Goal: Communication & Community: Answer question/provide support

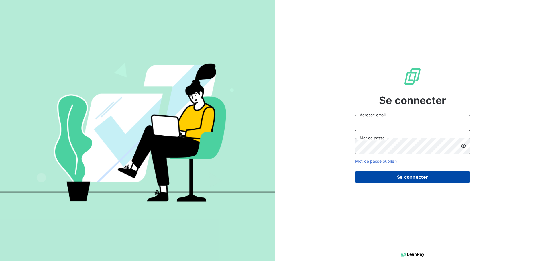
type input "[EMAIL_ADDRESS][DOMAIN_NAME]"
click at [399, 174] on button "Se connecter" at bounding box center [412, 177] width 115 height 12
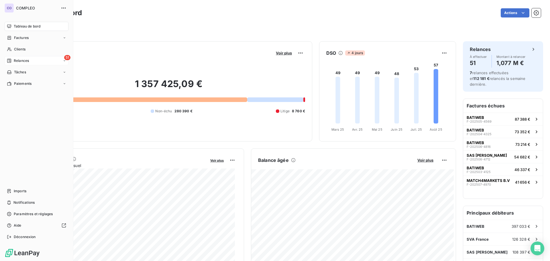
click at [27, 59] on span "Relances" at bounding box center [21, 60] width 15 height 5
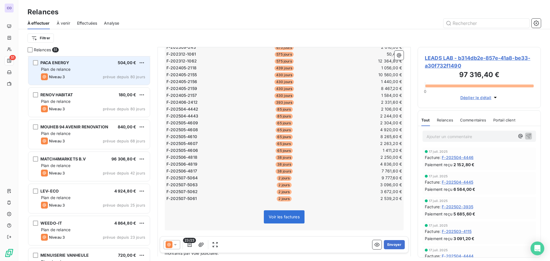
scroll to position [230, 0]
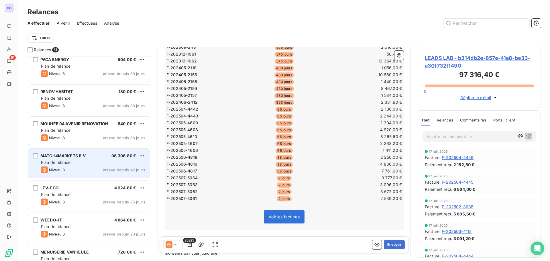
click at [77, 159] on div "MATCH4MARKETS B.V 96 306,80 € Plan de relance Niveau 3 prévue depuis 42 jours" at bounding box center [89, 163] width 122 height 29
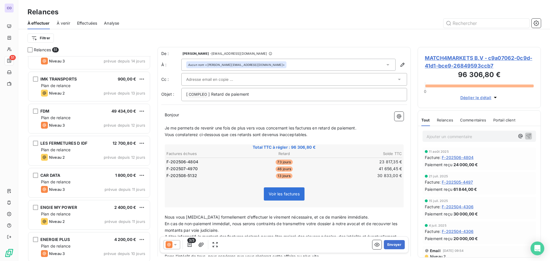
scroll to position [574, 0]
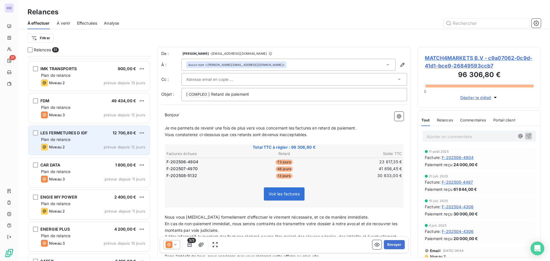
click at [69, 143] on div "LES FERMETURES D IDF 12 700,80 € Plan de relance Niveau 2 prévue depuis 12 jours" at bounding box center [89, 140] width 122 height 29
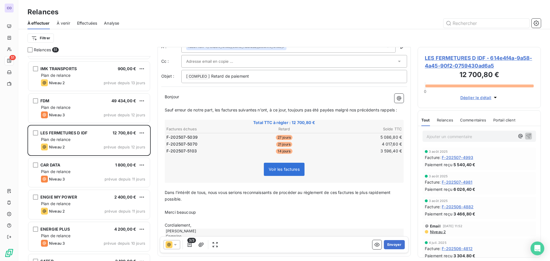
scroll to position [42, 0]
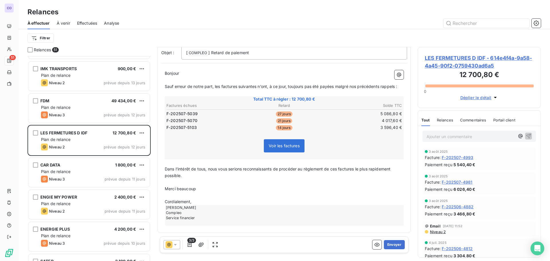
click at [177, 246] on icon at bounding box center [176, 245] width 6 height 6
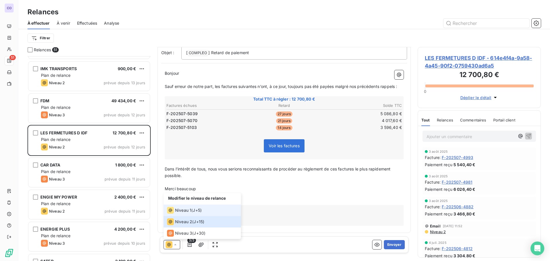
click at [176, 211] on span "Niveau 1" at bounding box center [183, 211] width 16 height 6
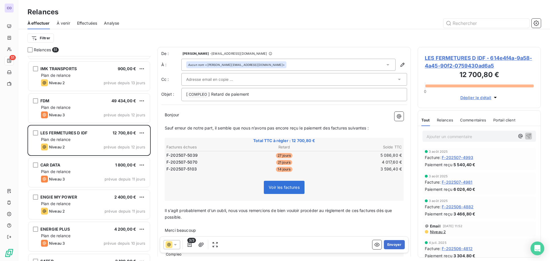
click at [213, 74] on div at bounding box center [294, 79] width 226 height 13
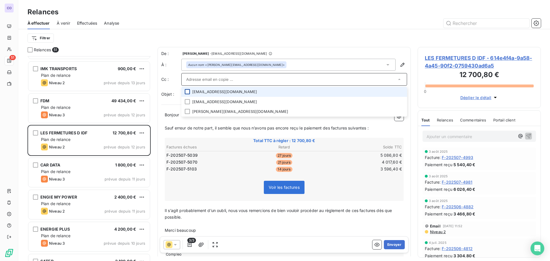
click at [189, 91] on div at bounding box center [187, 91] width 5 height 5
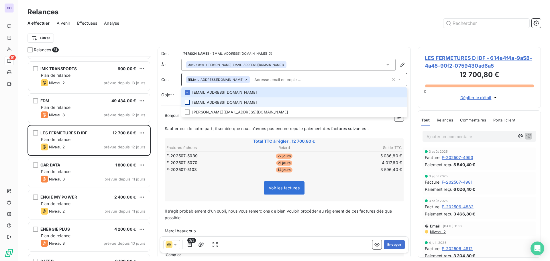
click at [187, 103] on div at bounding box center [187, 102] width 5 height 5
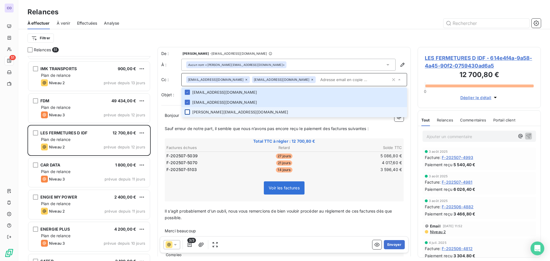
click at [186, 114] on div at bounding box center [187, 112] width 5 height 5
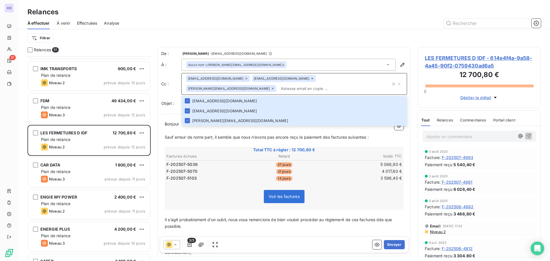
click at [181, 142] on p "﻿" at bounding box center [284, 144] width 239 height 7
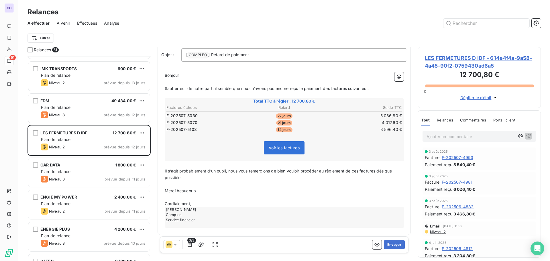
scroll to position [51, 0]
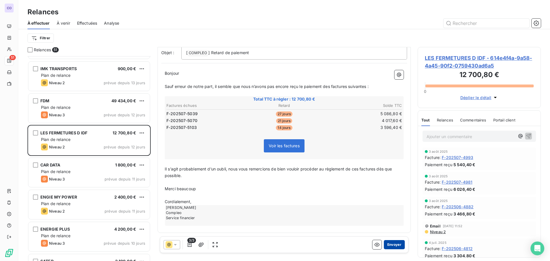
click at [392, 247] on button "Envoyer" at bounding box center [394, 244] width 21 height 9
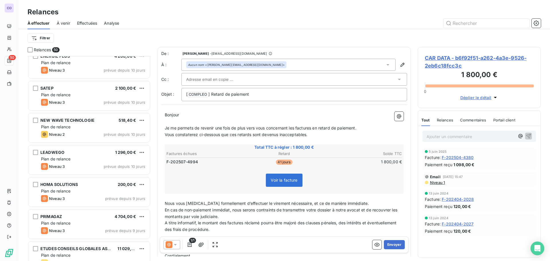
scroll to position [717, 0]
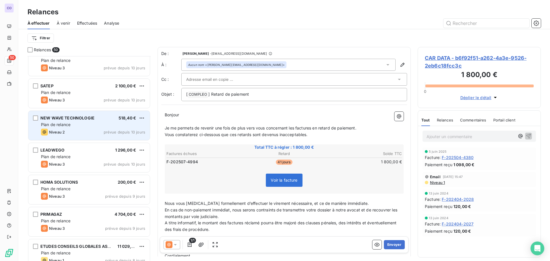
click at [81, 127] on div "Plan de relance" at bounding box center [93, 125] width 104 height 6
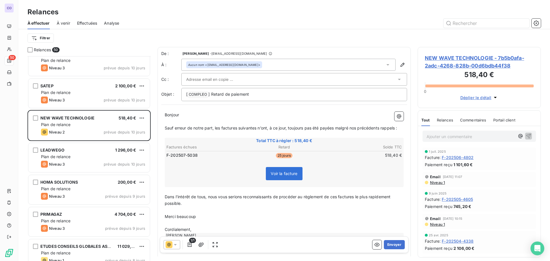
click at [177, 247] on icon at bounding box center [176, 245] width 6 height 6
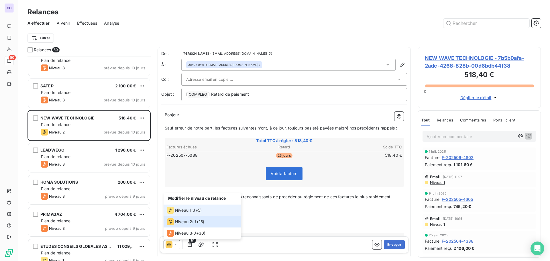
click at [189, 210] on span "Niveau 1" at bounding box center [183, 211] width 16 height 6
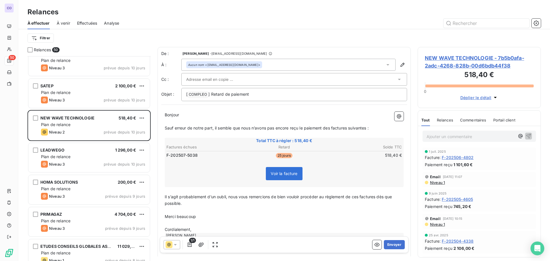
click at [198, 77] on input "text" at bounding box center [217, 79] width 62 height 9
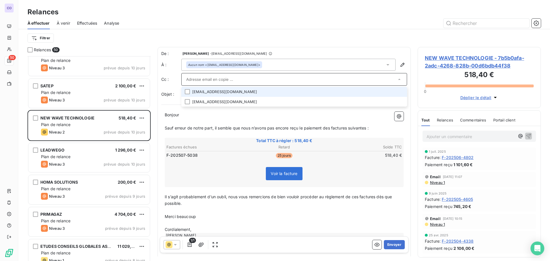
click at [200, 91] on li "[EMAIL_ADDRESS][DOMAIN_NAME]" at bounding box center [294, 92] width 226 height 10
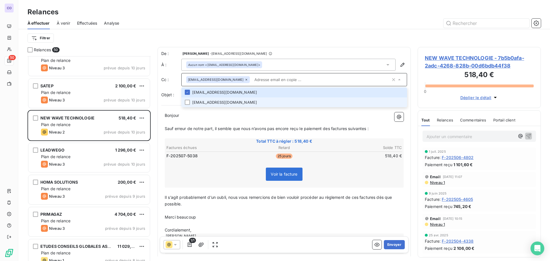
click at [195, 103] on li "[EMAIL_ADDRESS][DOMAIN_NAME]" at bounding box center [294, 102] width 226 height 10
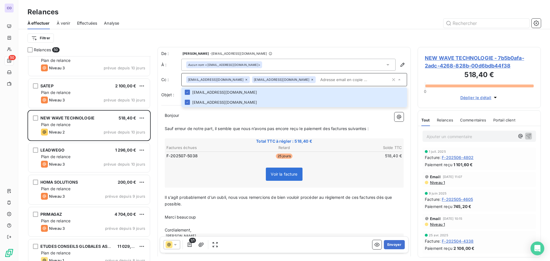
click at [188, 123] on p "﻿" at bounding box center [284, 122] width 239 height 7
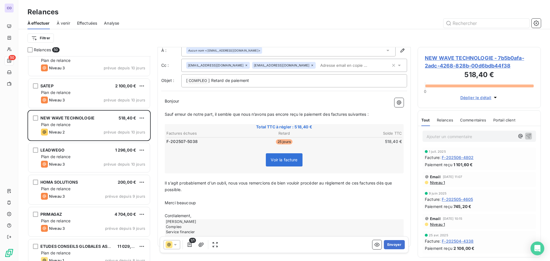
scroll to position [29, 0]
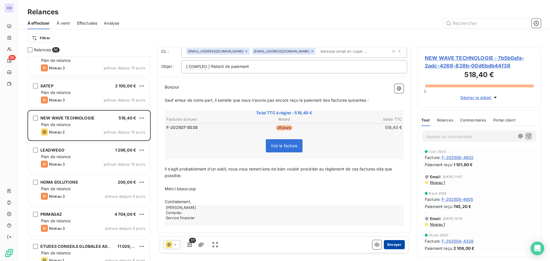
click at [384, 245] on button "Envoyer" at bounding box center [394, 244] width 21 height 9
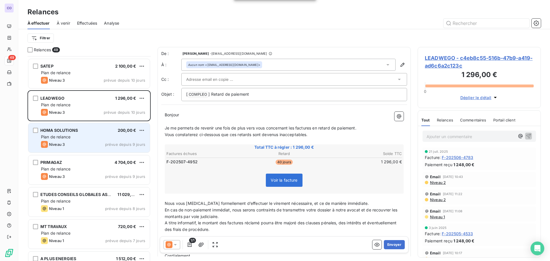
scroll to position [746, 0]
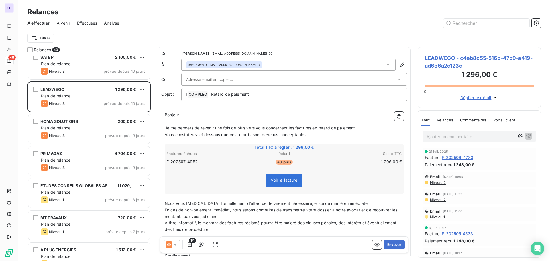
click at [76, 155] on div "PRIMAGAZ 4 704,00 €" at bounding box center [93, 153] width 104 height 5
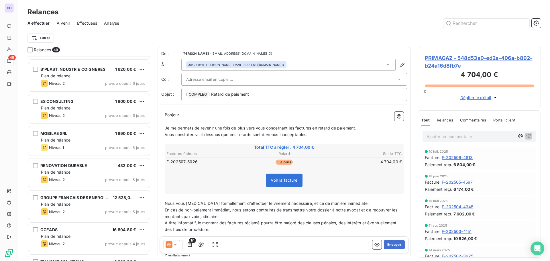
scroll to position [1061, 0]
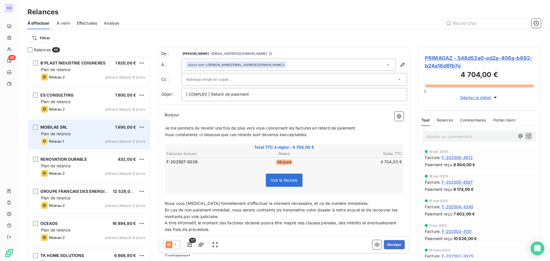
click at [59, 132] on span "Plan de relance" at bounding box center [56, 133] width 30 height 5
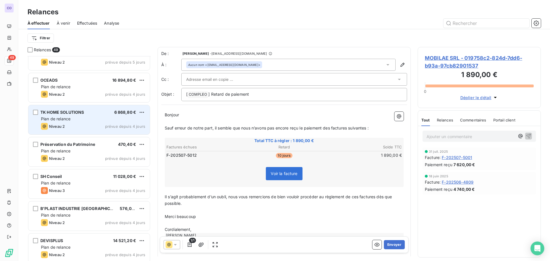
scroll to position [1233, 0]
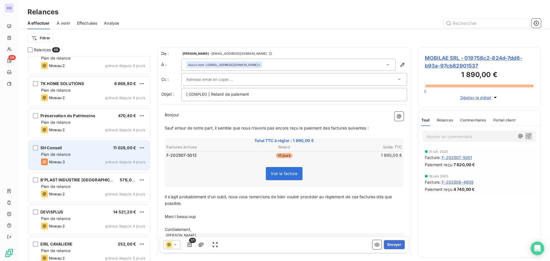
click at [65, 150] on div "SH Conseil 11 028,00 €" at bounding box center [93, 147] width 104 height 5
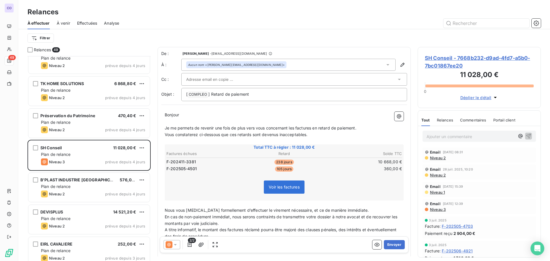
click at [178, 244] on icon at bounding box center [176, 245] width 6 height 6
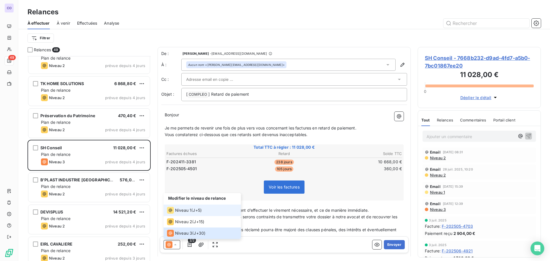
click at [185, 211] on span "Niveau 1" at bounding box center [183, 211] width 16 height 6
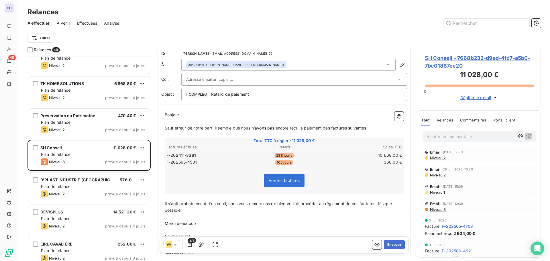
click at [179, 114] on span "Bonjour" at bounding box center [172, 114] width 14 height 5
click at [192, 79] on input "text" at bounding box center [217, 79] width 62 height 9
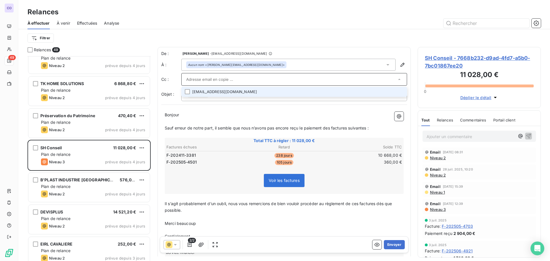
click at [192, 91] on li "[EMAIL_ADDRESS][DOMAIN_NAME]" at bounding box center [294, 92] width 226 height 10
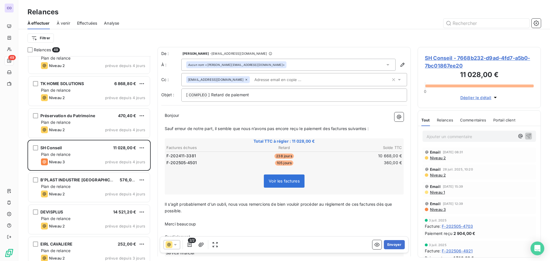
click at [186, 117] on p "Bonjour ﻿ ﻿ ﻿" at bounding box center [284, 115] width 239 height 7
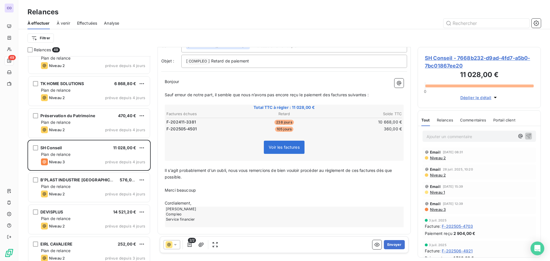
scroll to position [36, 0]
click at [389, 242] on button "Envoyer" at bounding box center [394, 244] width 21 height 9
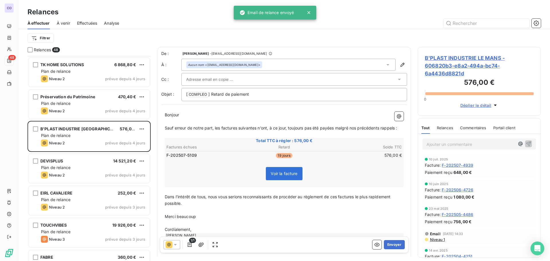
scroll to position [1262, 0]
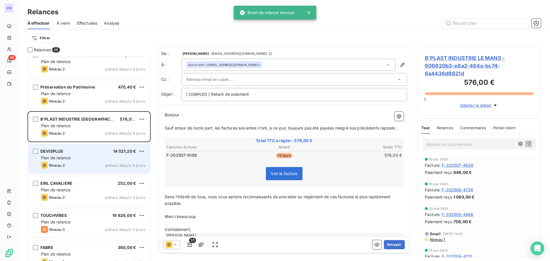
click at [78, 153] on div "DEVISPLUS 14 521,20 €" at bounding box center [93, 151] width 104 height 5
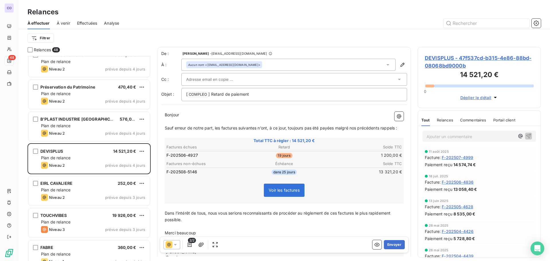
click at [193, 79] on input "text" at bounding box center [217, 79] width 62 height 9
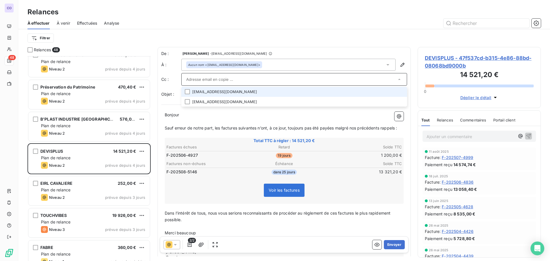
click at [193, 91] on li "[EMAIL_ADDRESS][DOMAIN_NAME]" at bounding box center [294, 92] width 226 height 10
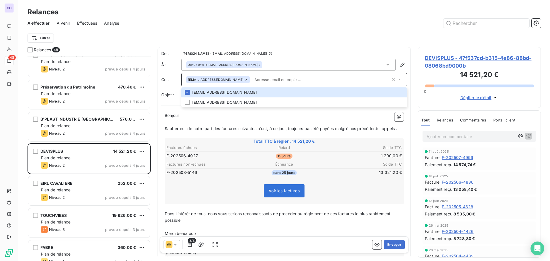
click at [187, 130] on span "Sauf erreur de notre part, les factures suivantes n’ont, à ce jour, toujours pa…" at bounding box center [281, 128] width 232 height 5
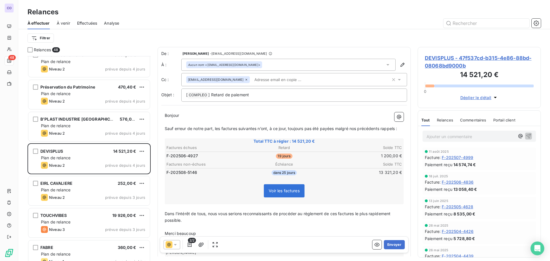
click at [264, 80] on input "text" at bounding box center [285, 79] width 66 height 9
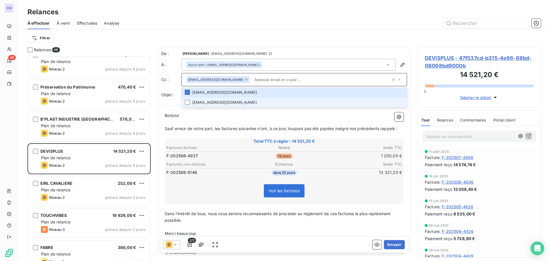
click at [240, 101] on li "[EMAIL_ADDRESS][DOMAIN_NAME]" at bounding box center [294, 102] width 226 height 10
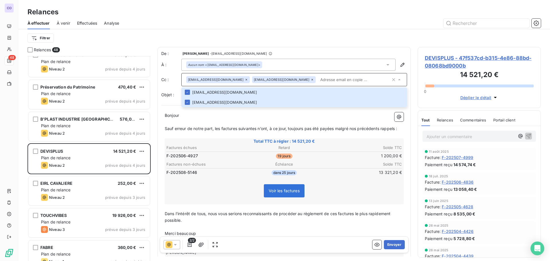
click at [202, 128] on span "Sauf erreur de notre part, les factures suivantes n’ont, à ce jour, toujours pa…" at bounding box center [281, 128] width 232 height 5
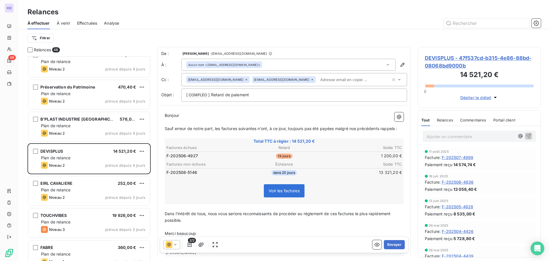
click at [176, 246] on icon at bounding box center [176, 245] width 6 height 6
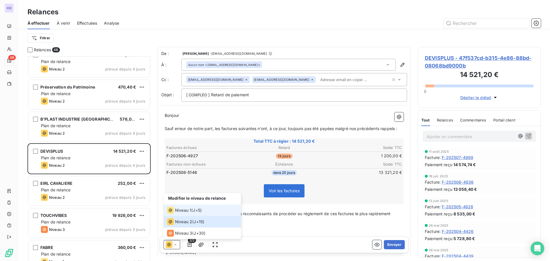
click at [187, 210] on span "Niveau 1" at bounding box center [183, 211] width 16 height 6
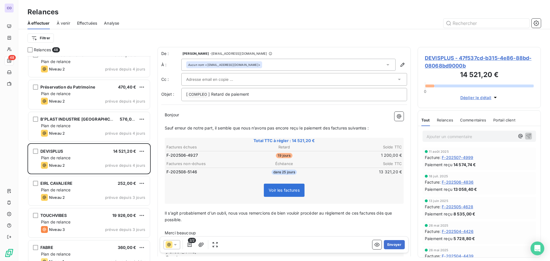
click at [213, 83] on input "text" at bounding box center [217, 79] width 62 height 9
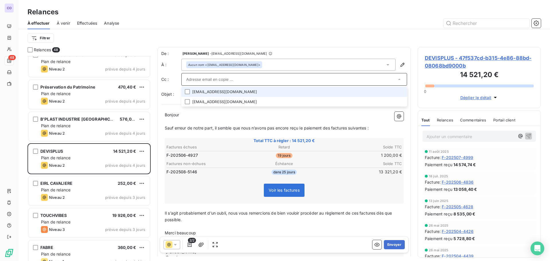
click at [214, 94] on li "[EMAIL_ADDRESS][DOMAIN_NAME]" at bounding box center [294, 92] width 226 height 10
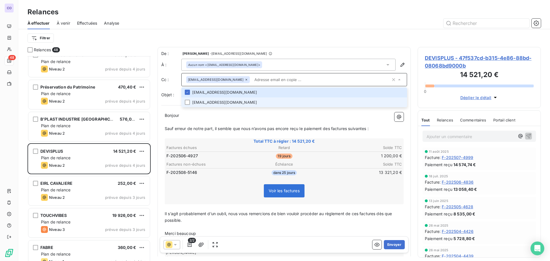
click at [213, 103] on li "[EMAIL_ADDRESS][DOMAIN_NAME]" at bounding box center [294, 102] width 226 height 10
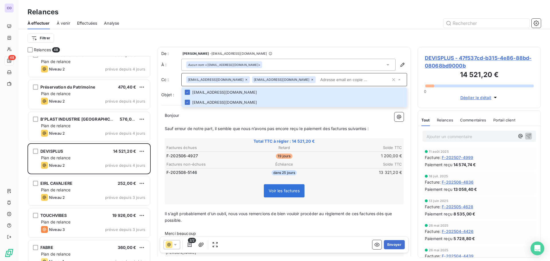
click at [203, 121] on p "﻿" at bounding box center [284, 122] width 239 height 7
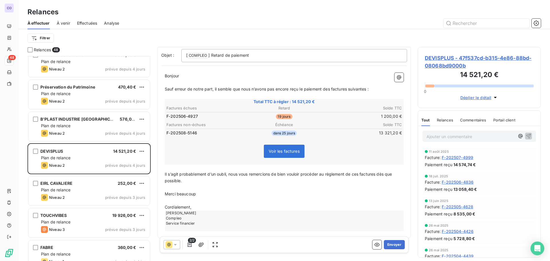
scroll to position [45, 0]
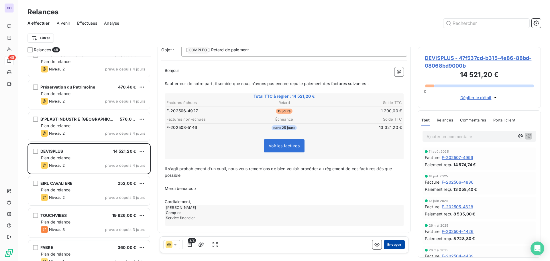
click at [388, 242] on button "Envoyer" at bounding box center [394, 244] width 21 height 9
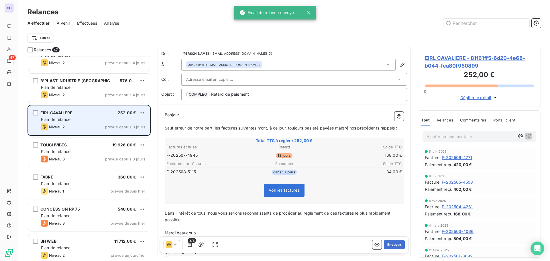
scroll to position [1304, 0]
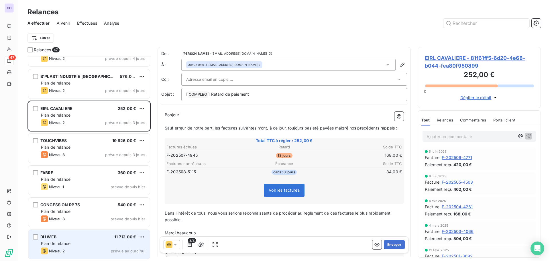
click at [84, 240] on div "BH WEB 11 712,00 € Plan de relance Niveau 2 prévue [DATE]" at bounding box center [89, 244] width 122 height 29
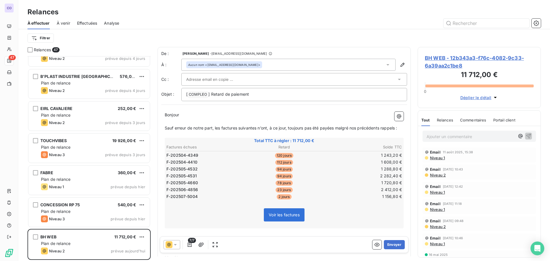
click at [208, 78] on input "text" at bounding box center [217, 79] width 62 height 9
click at [175, 246] on icon at bounding box center [176, 245] width 6 height 6
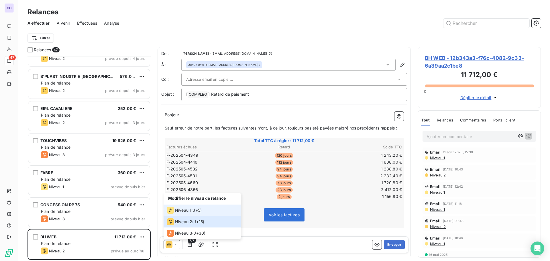
click at [180, 212] on span "Niveau 1" at bounding box center [183, 211] width 16 height 6
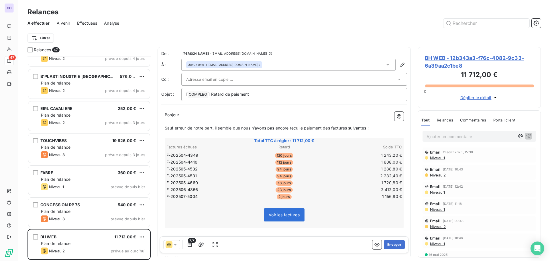
click at [208, 79] on input "text" at bounding box center [217, 79] width 62 height 9
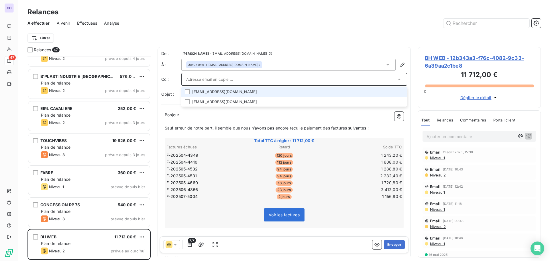
click at [207, 92] on li "[EMAIL_ADDRESS][DOMAIN_NAME]" at bounding box center [294, 92] width 226 height 10
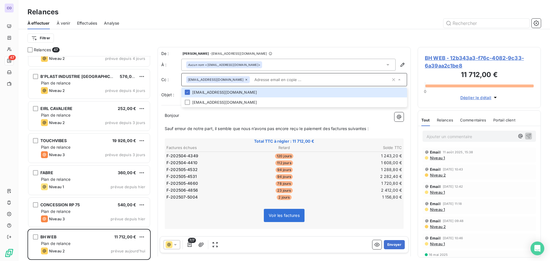
click at [191, 125] on p "﻿" at bounding box center [284, 122] width 239 height 7
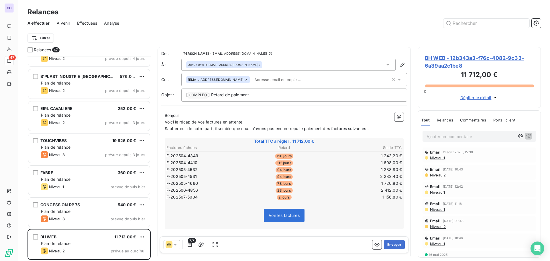
click at [256, 125] on p "Voici le récap de vos factures en attente." at bounding box center [284, 122] width 239 height 7
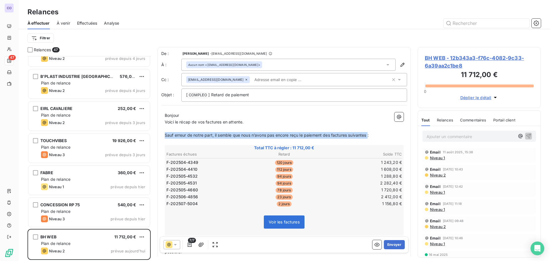
drag, startPoint x: 370, startPoint y: 134, endPoint x: 164, endPoint y: 136, distance: 205.8
click at [164, 136] on div "Bonjour ﻿ ﻿ ﻿ Voici le récap de vos factures en attente. ﻿ Sauf erreur de notre…" at bounding box center [284, 207] width 246 height 197
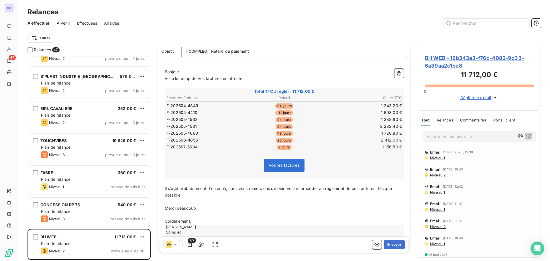
scroll to position [58, 0]
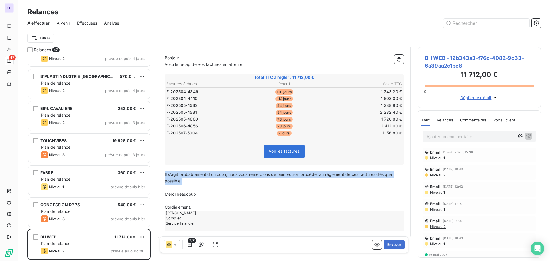
drag, startPoint x: 186, startPoint y: 184, endPoint x: 164, endPoint y: 173, distance: 24.1
click at [164, 173] on div "Bonjour ﻿ ﻿ ﻿ Voici le récap de vos factures en attente : ﻿ Total TTC à régler …" at bounding box center [284, 142] width 246 height 183
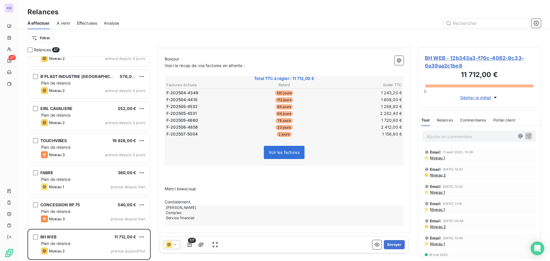
scroll to position [57, 0]
drag, startPoint x: 201, startPoint y: 189, endPoint x: 166, endPoint y: 191, distance: 35.0
click at [166, 191] on p "Merci beaucoup" at bounding box center [284, 189] width 239 height 7
click at [174, 181] on p "﻿" at bounding box center [284, 182] width 239 height 7
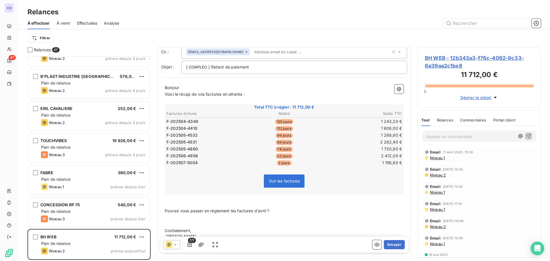
click at [286, 213] on p "Pouvez vous passer en règlement les factures d'avril ?" at bounding box center [284, 211] width 239 height 7
click at [166, 209] on span "Pouvez vous passer en règlement les factures d'avril ?" at bounding box center [217, 210] width 105 height 5
drag, startPoint x: 177, startPoint y: 211, endPoint x: 193, endPoint y: 211, distance: 16.9
click at [193, 211] on span "Afin d'atténuer l'en cours , pouvez vous passer en règlement les factures d'avr…" at bounding box center [243, 210] width 157 height 5
click at [237, 210] on span "Afin de reduir l'en cours , pouvez vous passer en règlement les factures d'avri…" at bounding box center [242, 210] width 154 height 5
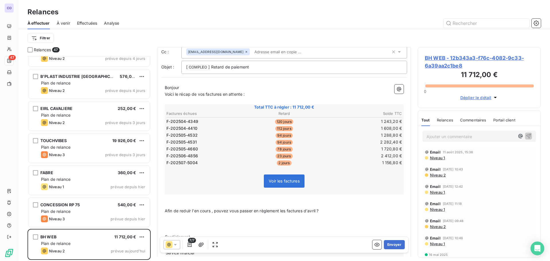
drag, startPoint x: 323, startPoint y: 208, endPoint x: 162, endPoint y: 210, distance: 161.7
click at [162, 210] on div "Bonjour ﻿ ﻿ ﻿ Voici le récap de vos factures en attente : ﻿ Total TTC à régler …" at bounding box center [284, 172] width 246 height 183
copy span "Afin de reduir l'en cours , pouvez vous passer en règlement les factures d'avri…"
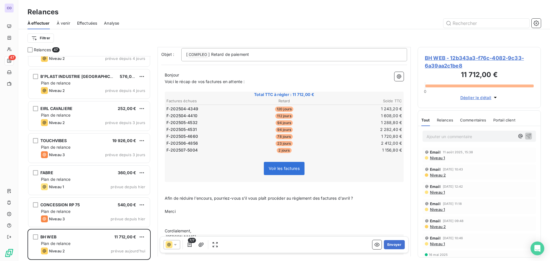
scroll to position [6, 0]
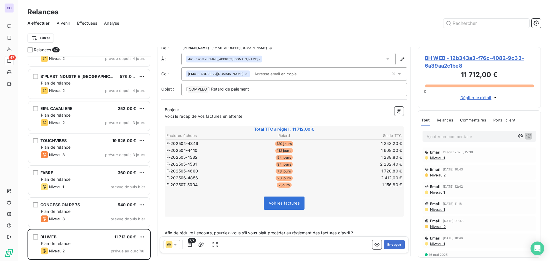
click at [177, 107] on p "Bonjour ﻿ ﻿ ﻿" at bounding box center [284, 110] width 239 height 7
click at [183, 108] on p "Bonjour ﻿ ﻿ ﻿" at bounding box center [284, 110] width 239 height 7
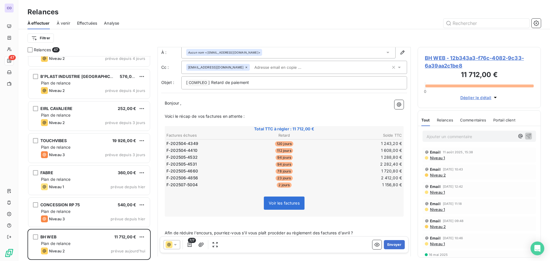
scroll to position [0, 0]
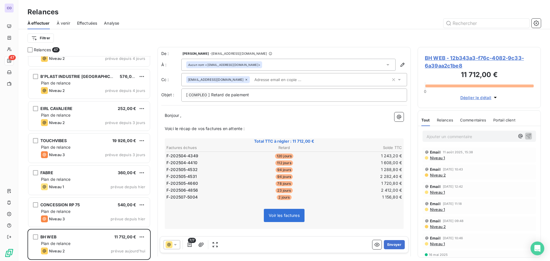
click at [255, 129] on p "Voici le récap de vos factures en attente :" at bounding box center [284, 129] width 239 height 7
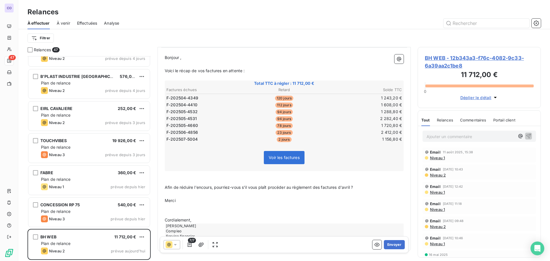
scroll to position [77, 0]
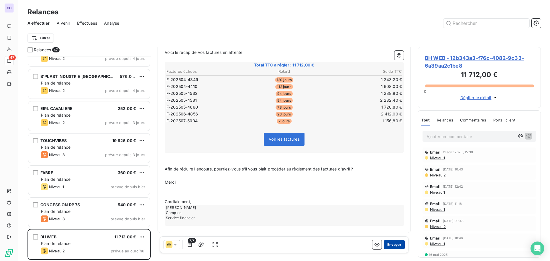
click at [395, 245] on button "Envoyer" at bounding box center [394, 244] width 21 height 9
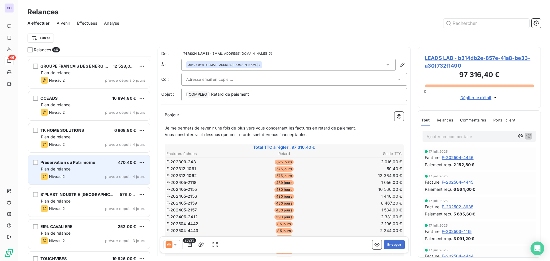
scroll to position [1272, 0]
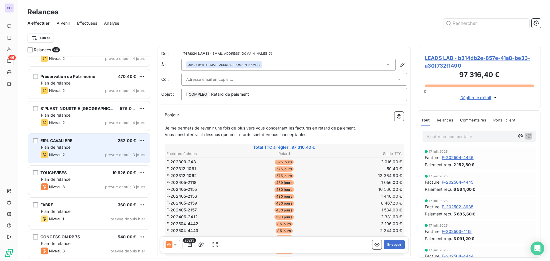
click at [83, 145] on div "Plan de relance" at bounding box center [93, 147] width 104 height 6
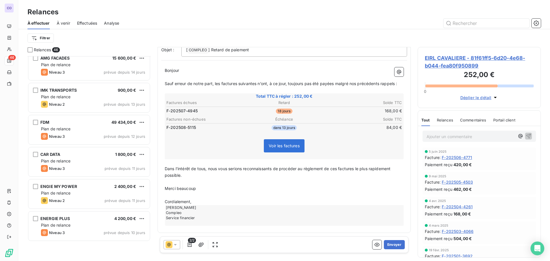
scroll to position [470, 0]
